Goal: Check status: Check status

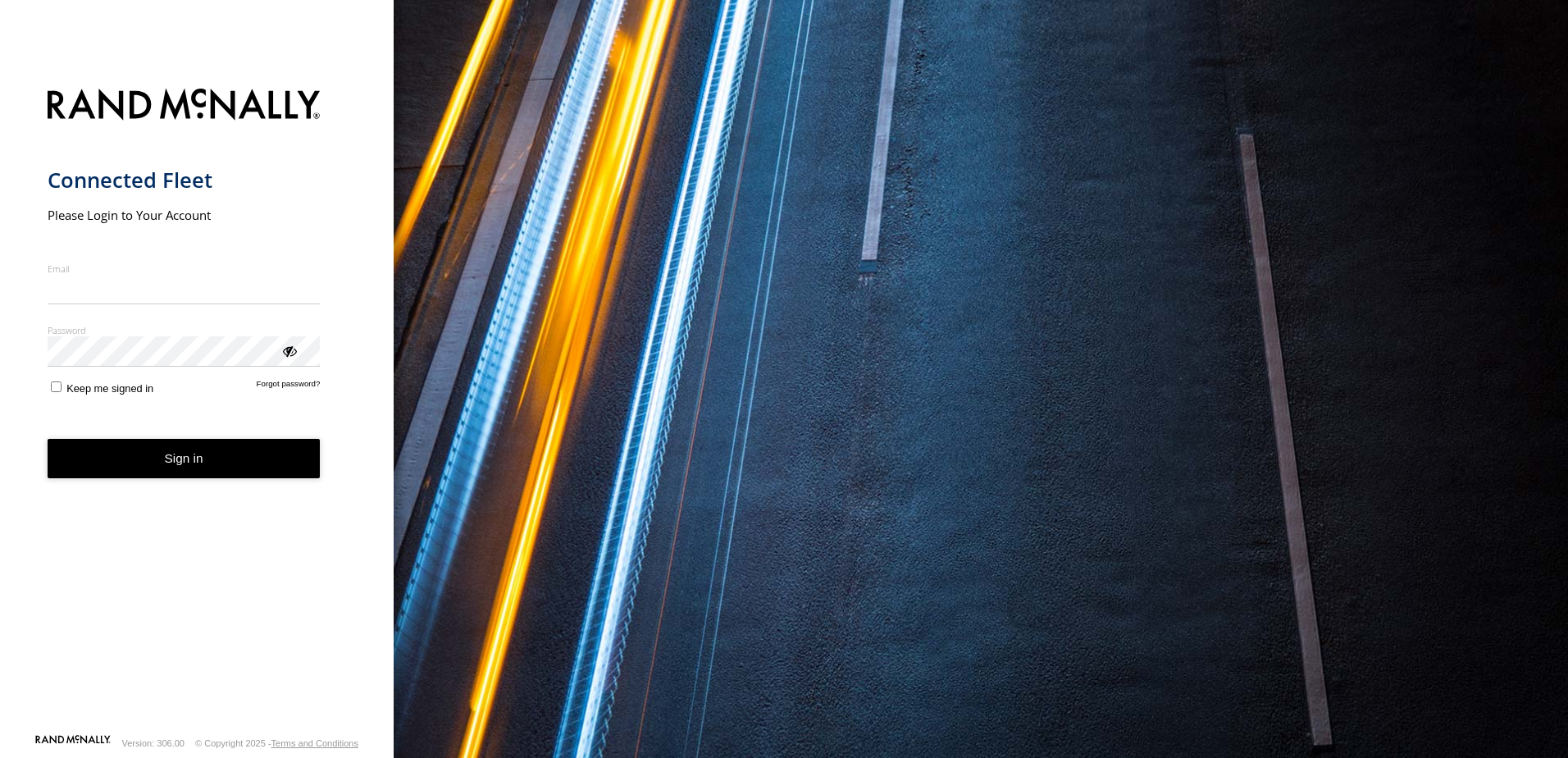
type input "**********"
click at [193, 473] on button "Sign in" at bounding box center [184, 459] width 273 height 40
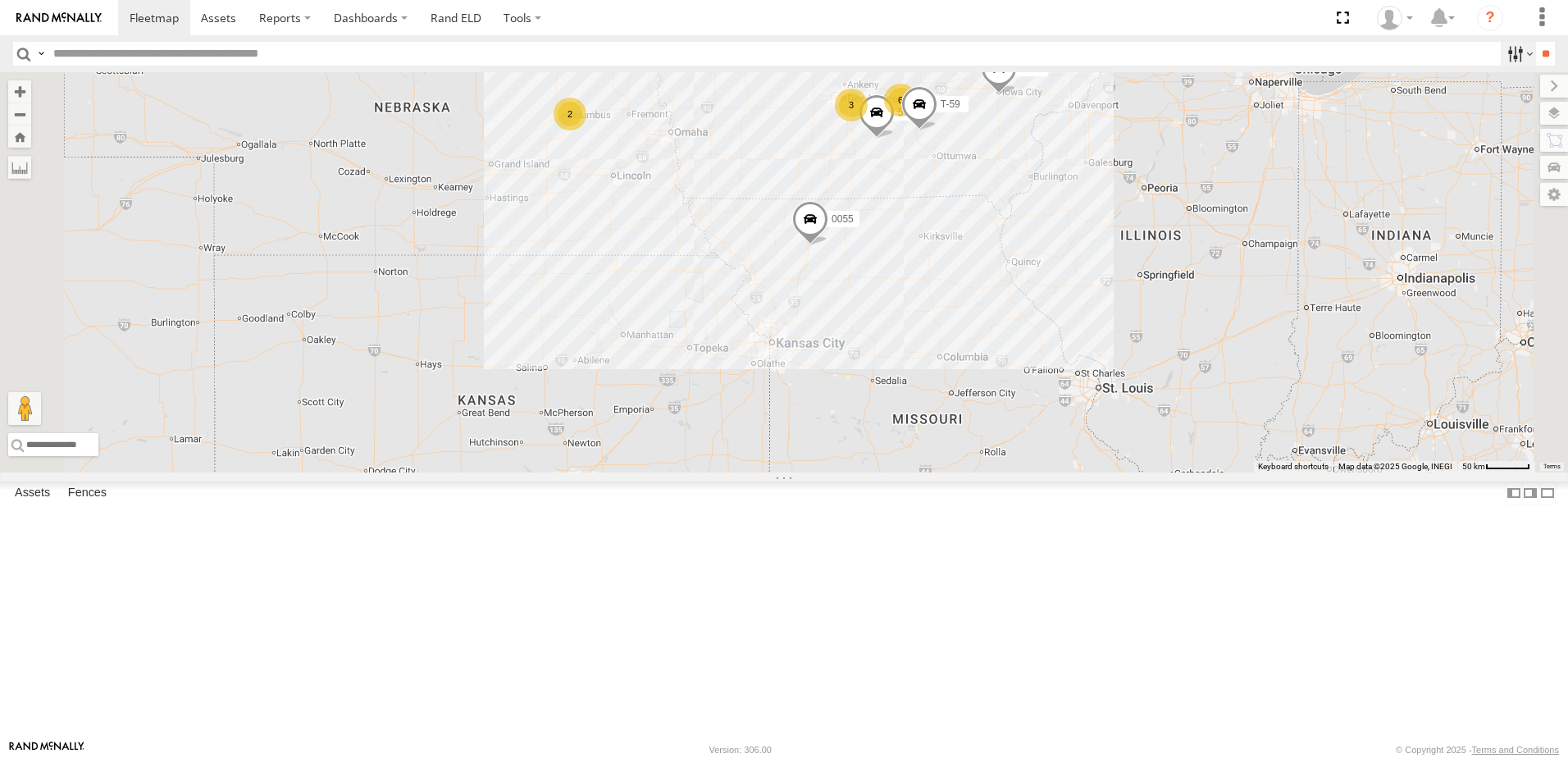
click at [1503, 52] on label at bounding box center [1518, 54] width 35 height 24
click at [0, 0] on span "Tractor" at bounding box center [0, 0] width 0 height 0
click at [1543, 48] on input "**" at bounding box center [1545, 54] width 19 height 24
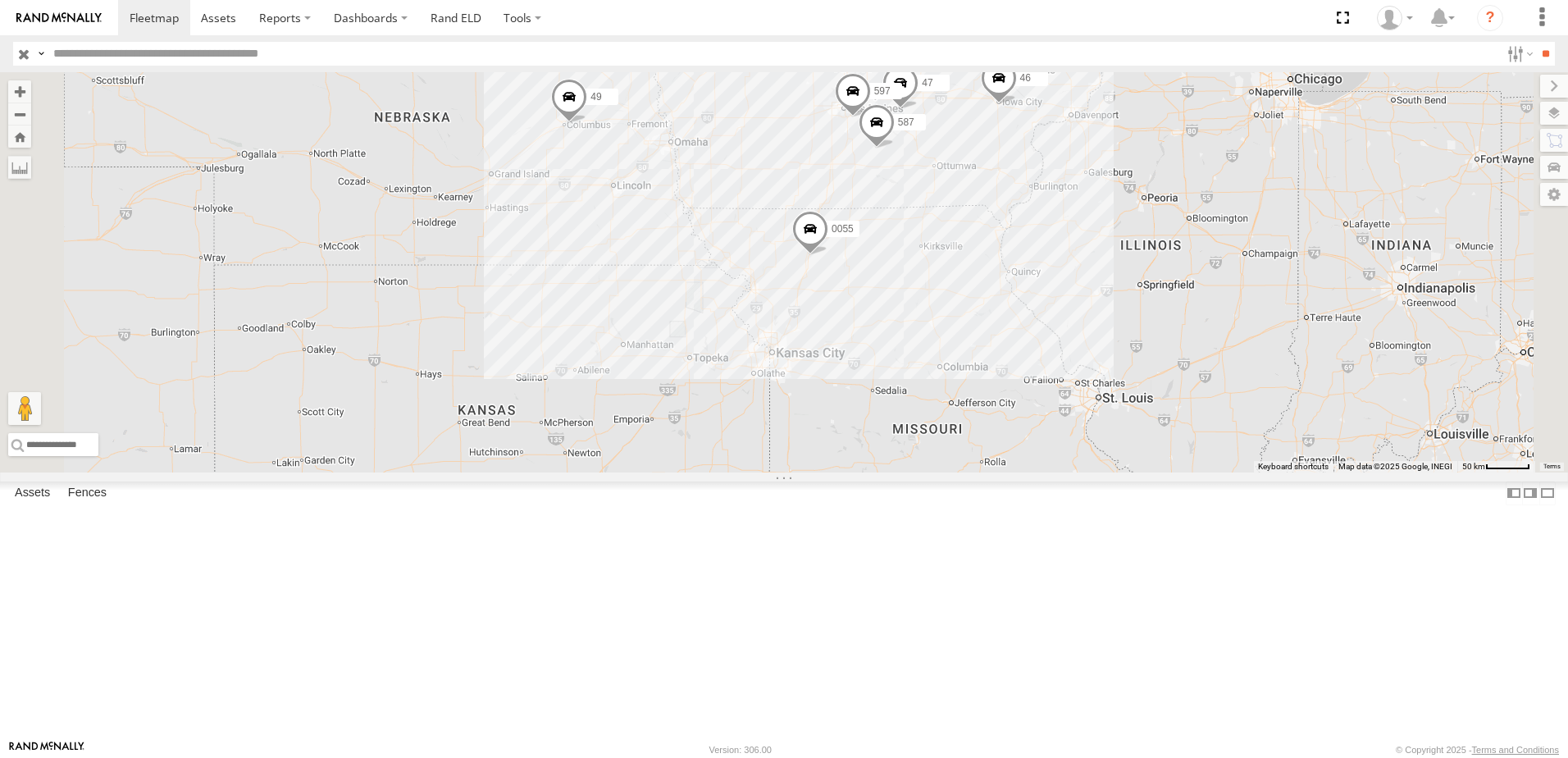
click at [0, 0] on div "597" at bounding box center [0, 0] width 0 height 0
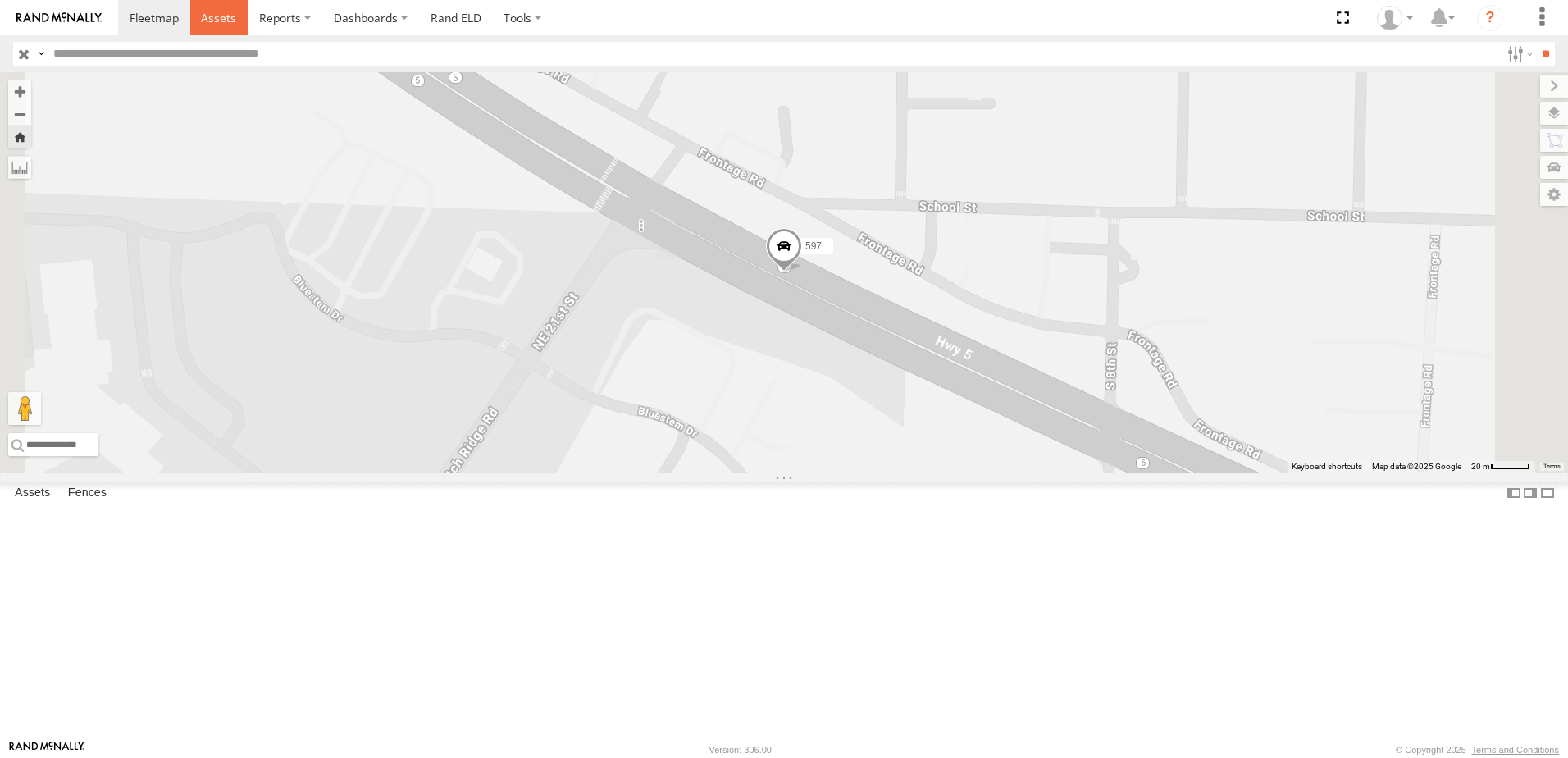
click at [211, 16] on span at bounding box center [218, 18] width 35 height 16
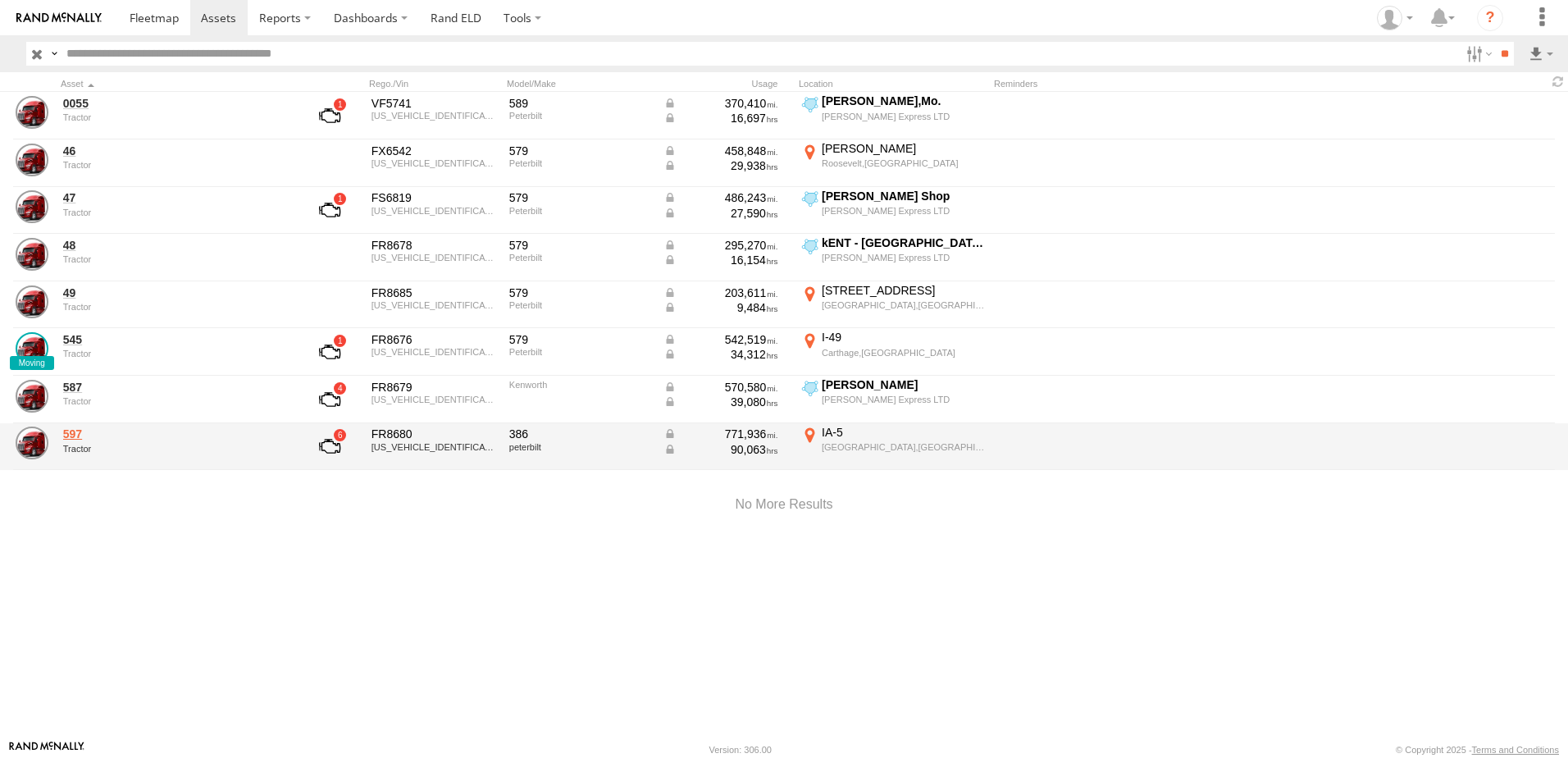
click at [70, 430] on link "597" at bounding box center [175, 433] width 225 height 15
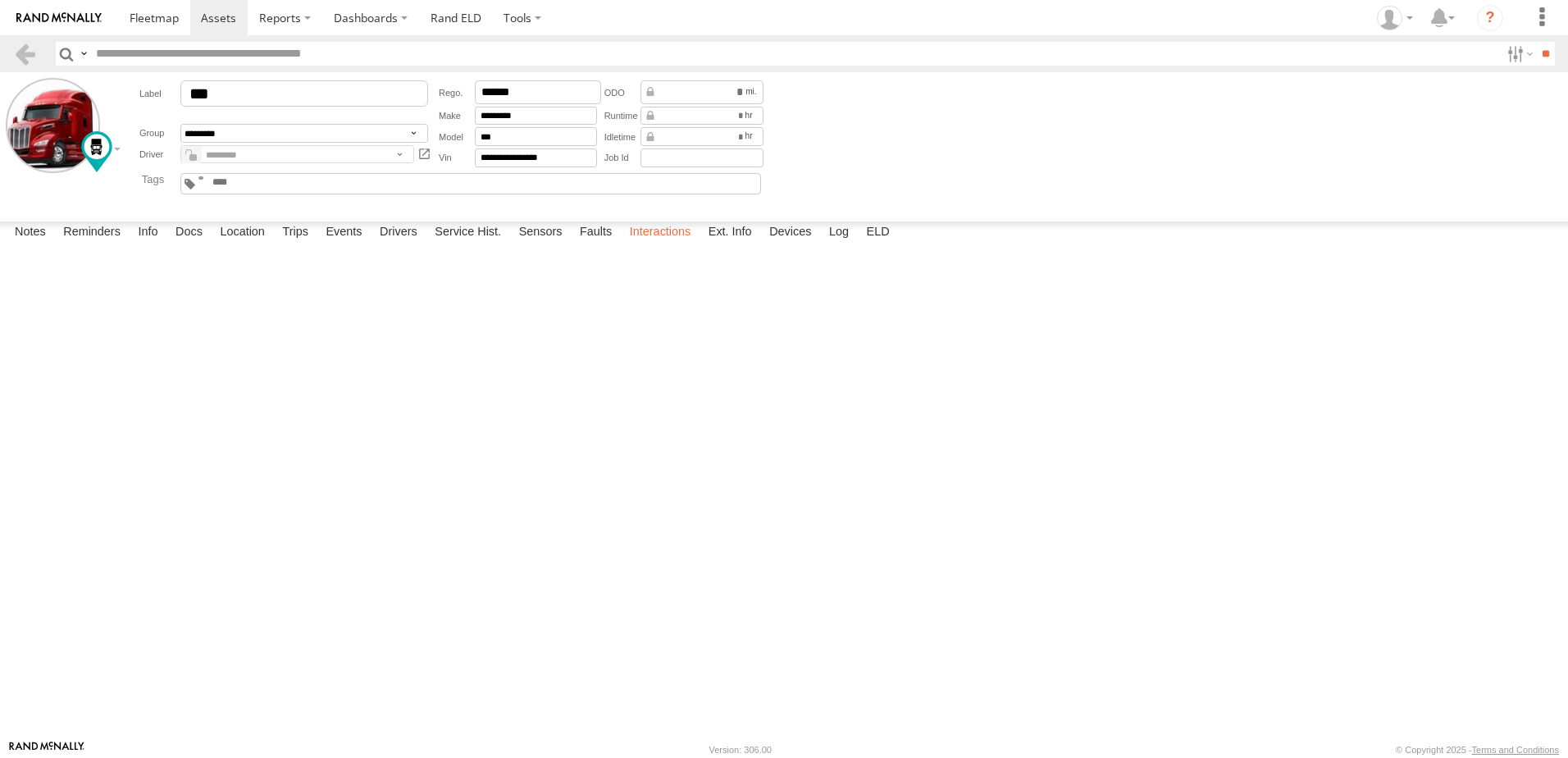
click at [667, 245] on label "Interactions" at bounding box center [661, 232] width 78 height 23
click at [23, 45] on link at bounding box center [25, 54] width 24 height 24
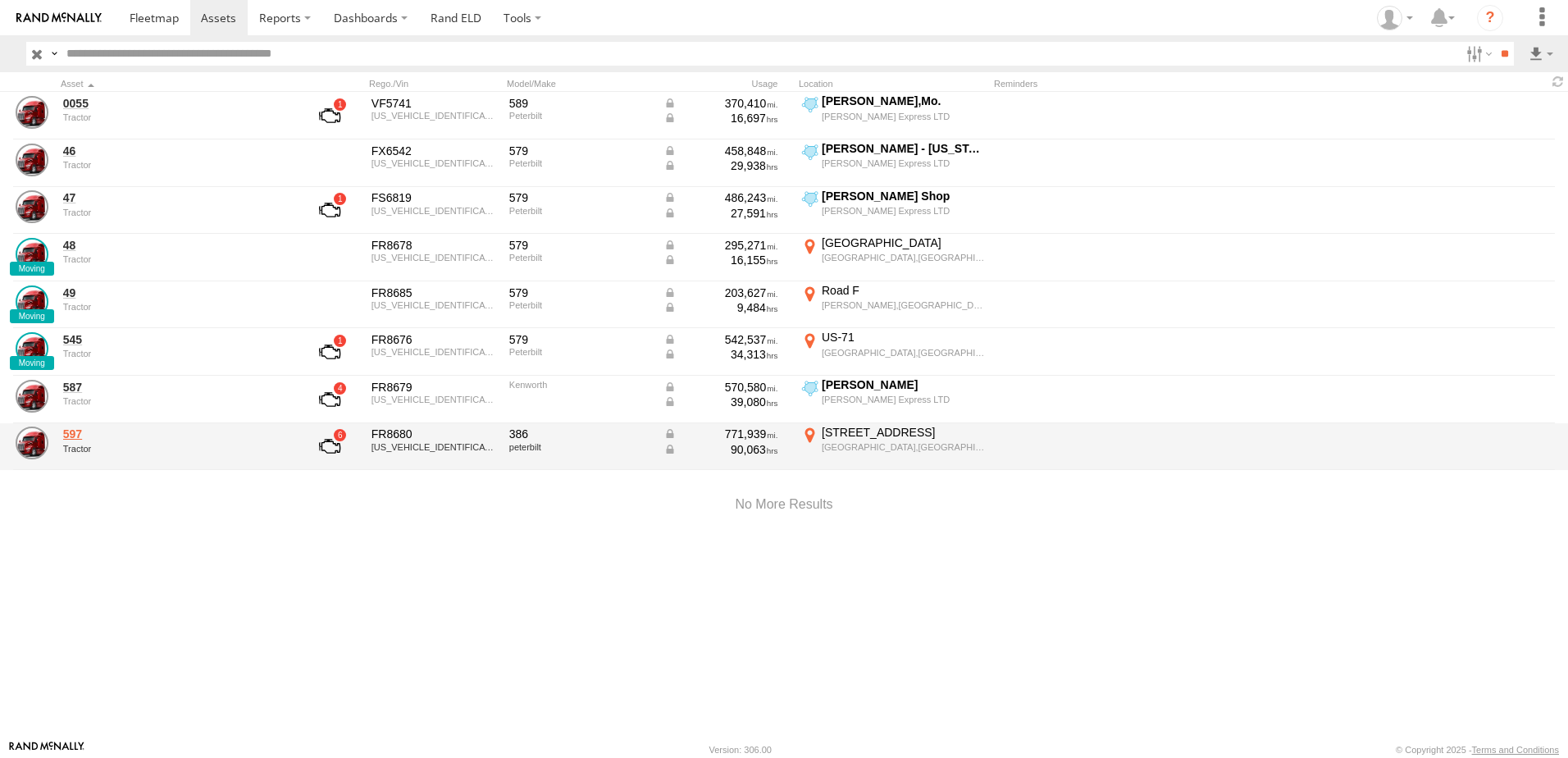
click at [81, 434] on link "597" at bounding box center [175, 433] width 225 height 15
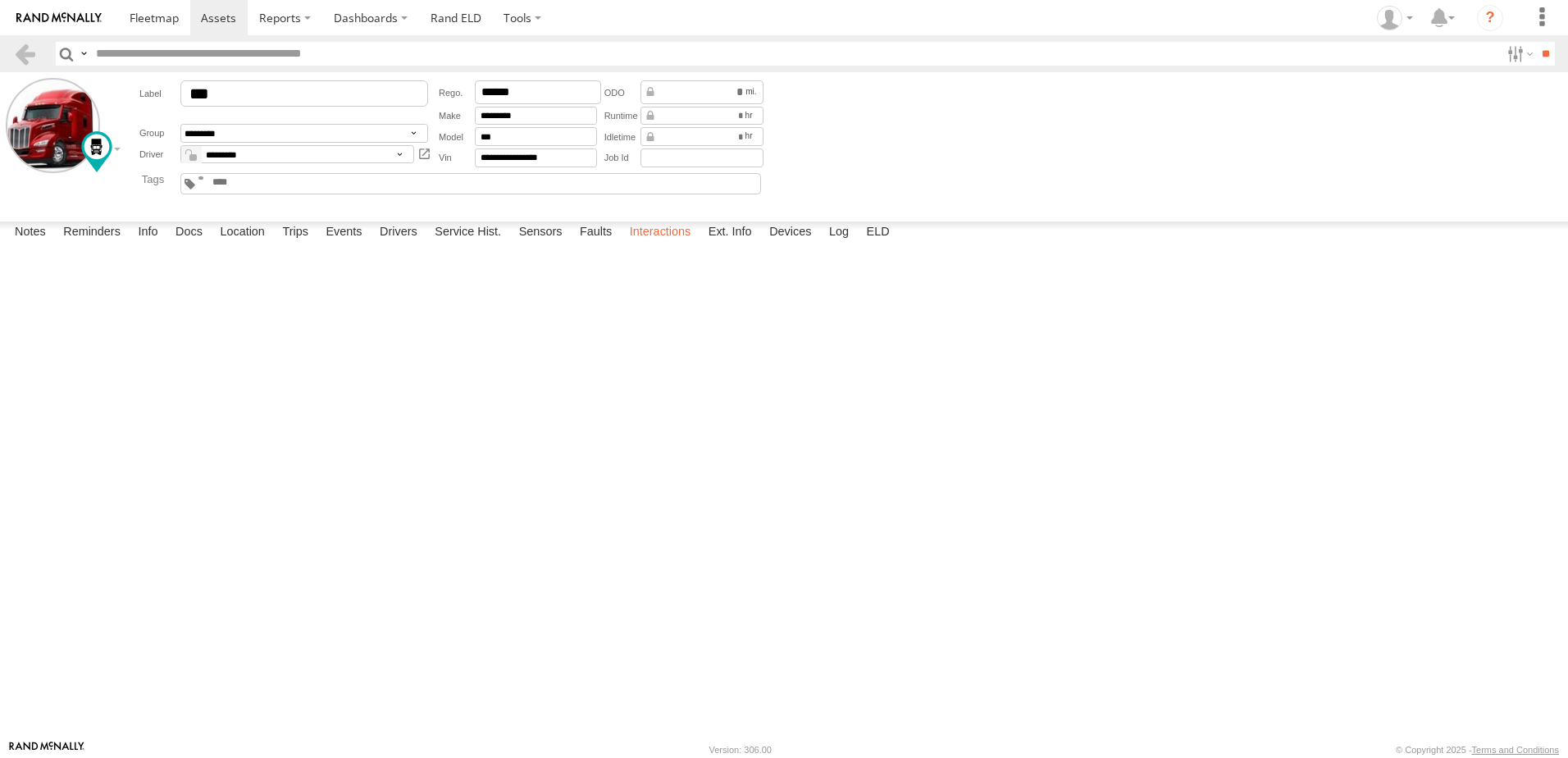
click at [667, 245] on label "Interactions" at bounding box center [661, 232] width 78 height 23
click at [217, 20] on span at bounding box center [218, 18] width 35 height 16
